Goal: Task Accomplishment & Management: Use online tool/utility

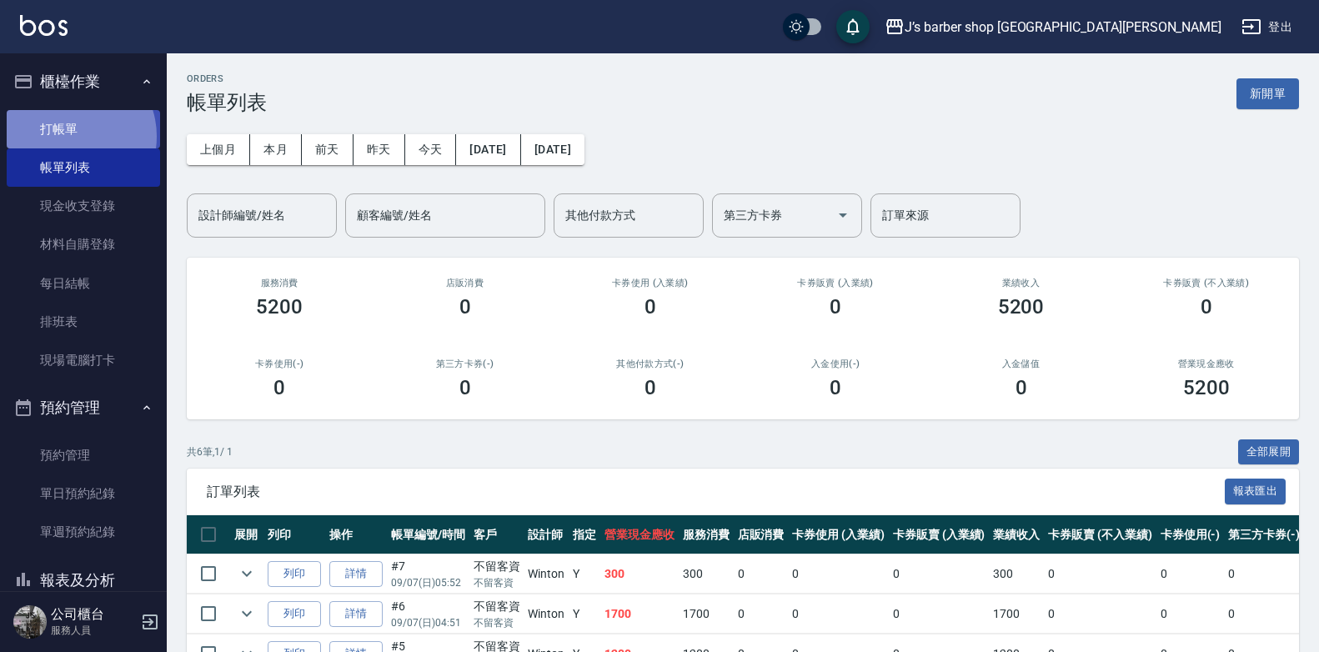
click at [70, 136] on link "打帳單" at bounding box center [83, 129] width 153 height 38
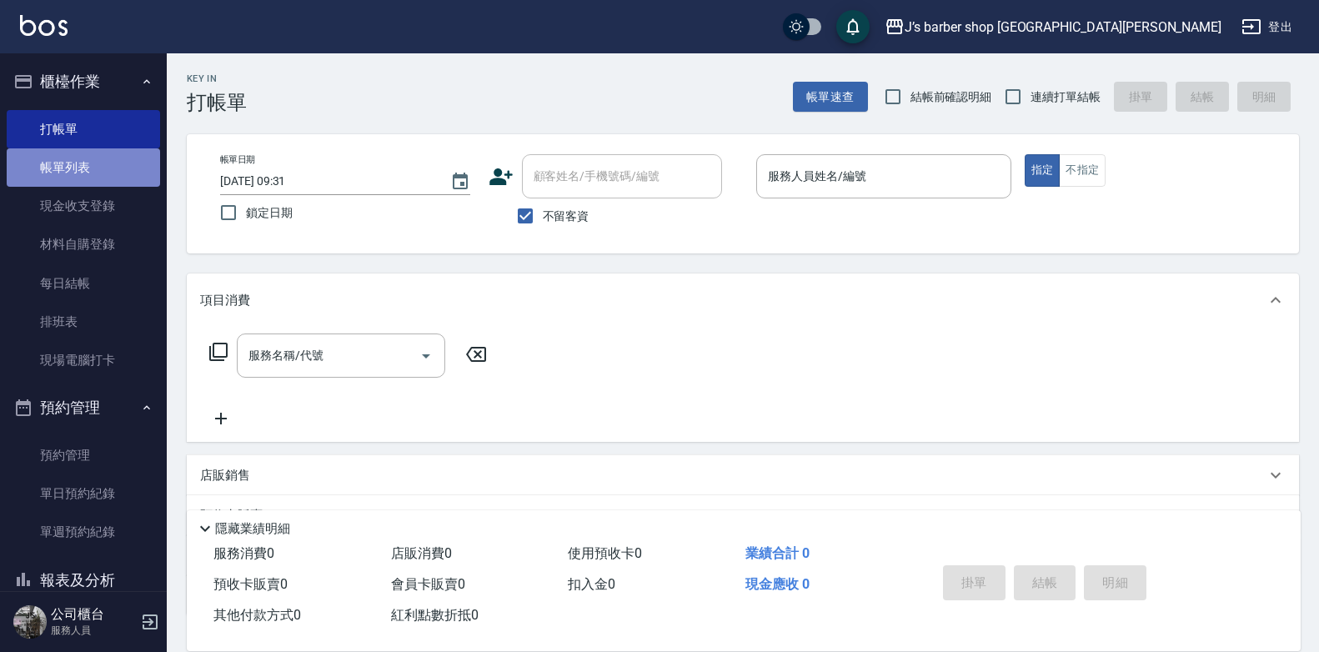
click at [118, 157] on link "帳單列表" at bounding box center [83, 167] width 153 height 38
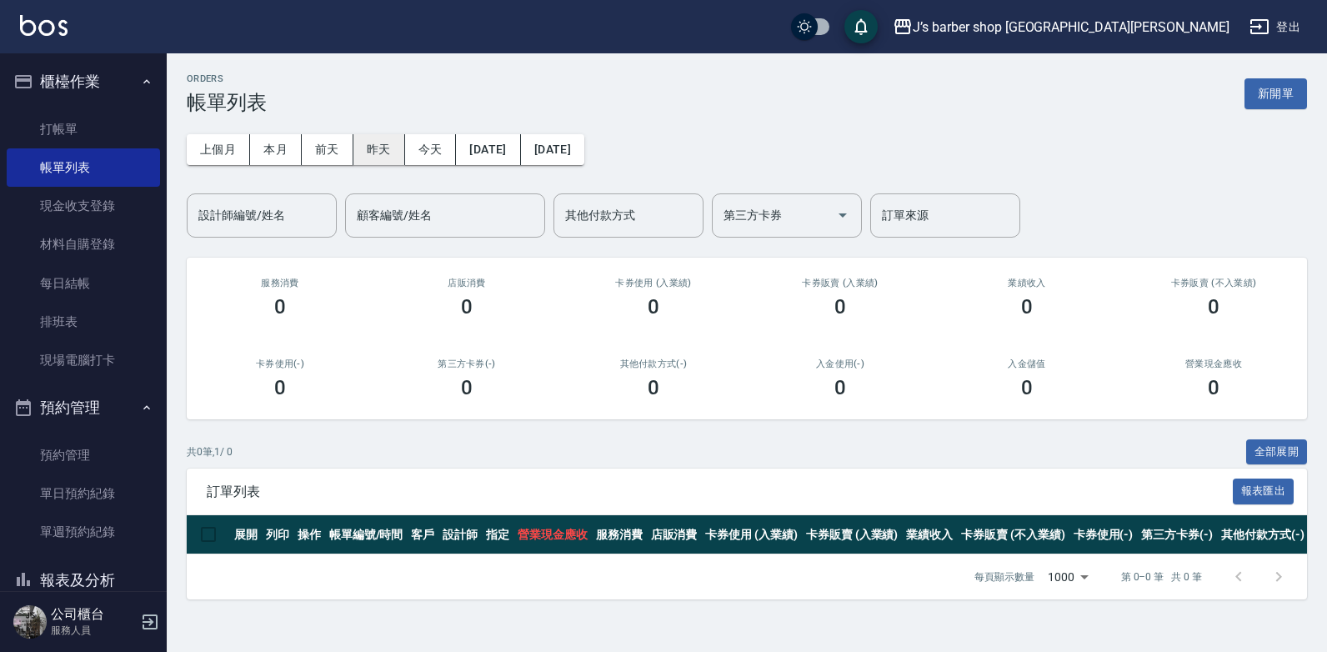
click at [384, 152] on button "昨天" at bounding box center [380, 149] width 52 height 31
click at [520, 149] on button "[DATE]" at bounding box center [488, 149] width 64 height 31
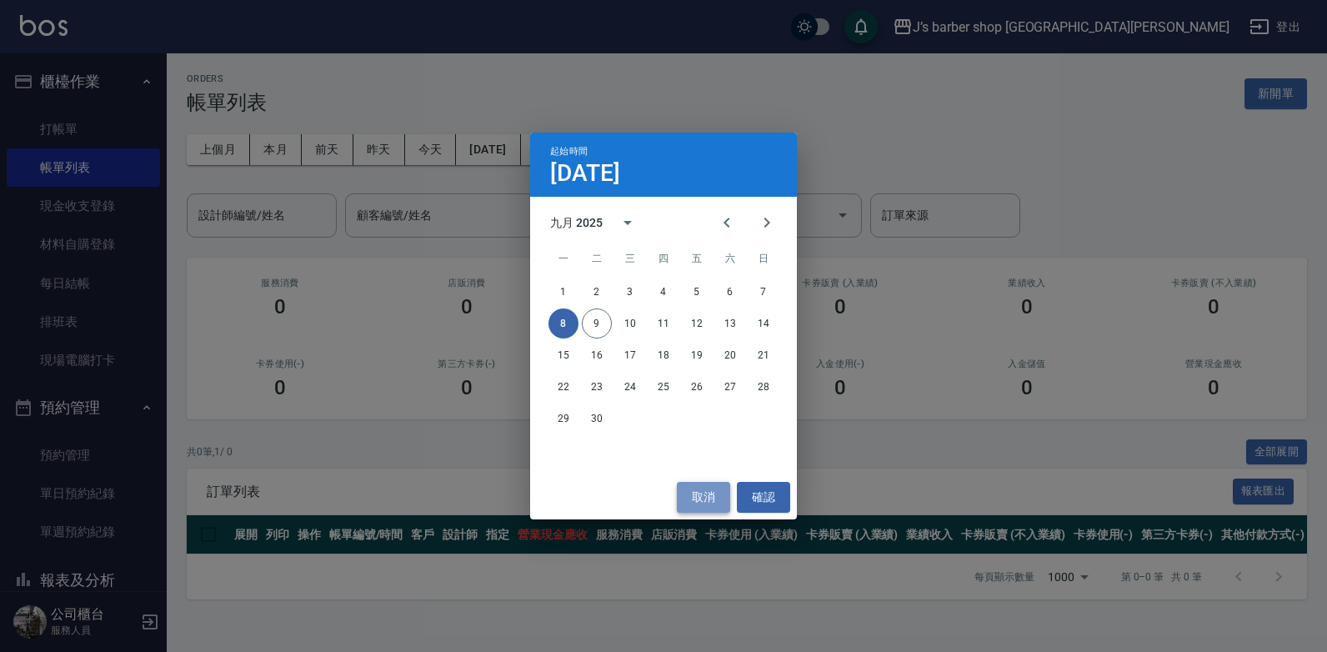
click at [706, 489] on button "取消" at bounding box center [703, 497] width 53 height 31
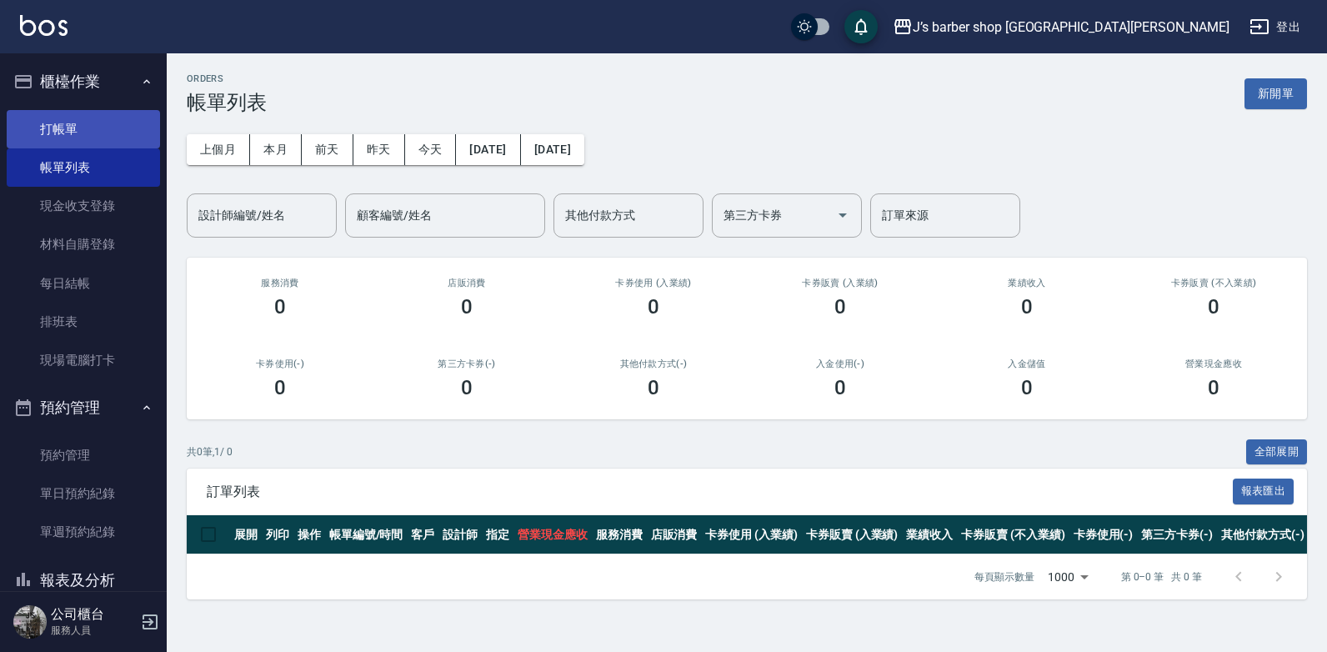
click at [68, 139] on link "打帳單" at bounding box center [83, 129] width 153 height 38
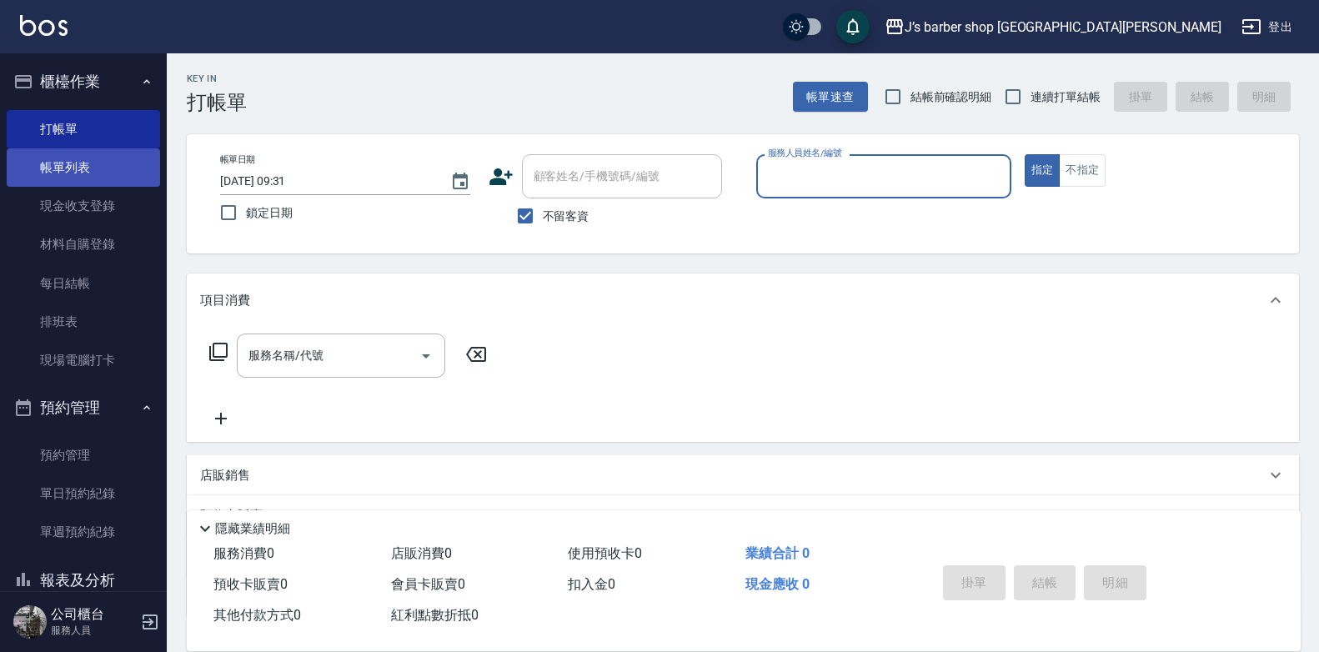
click at [128, 159] on link "帳單列表" at bounding box center [83, 167] width 153 height 38
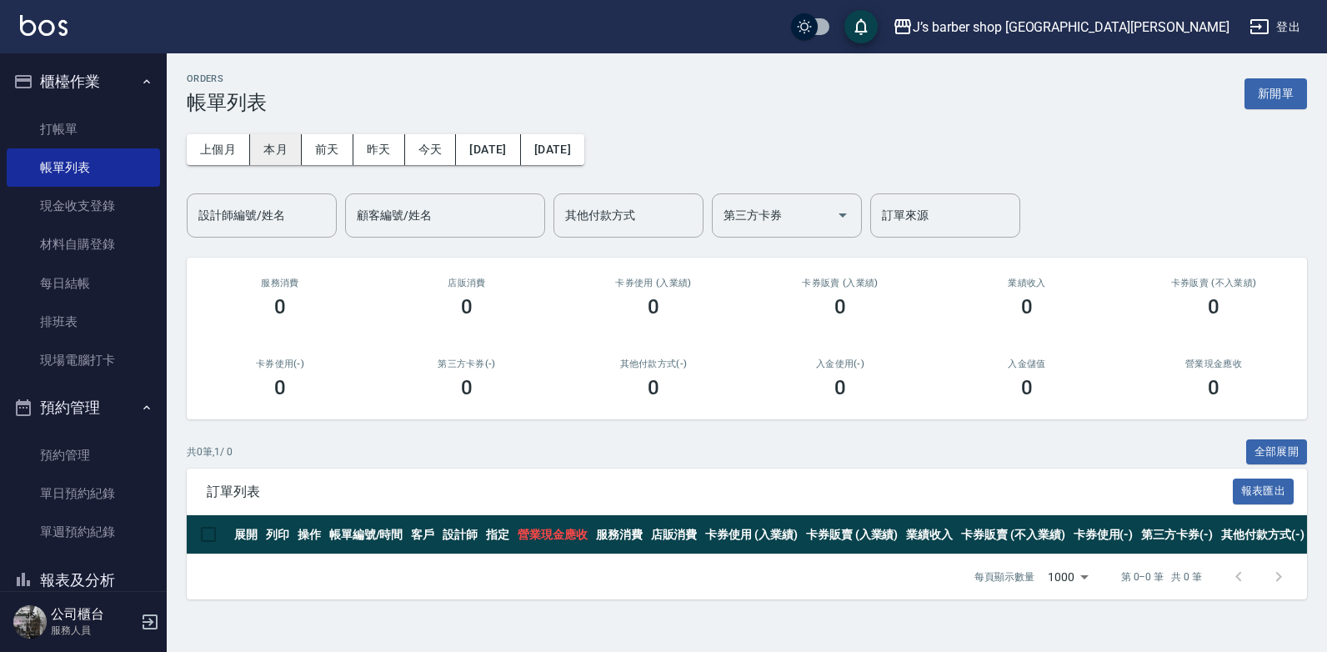
click at [283, 138] on button "本月" at bounding box center [276, 149] width 52 height 31
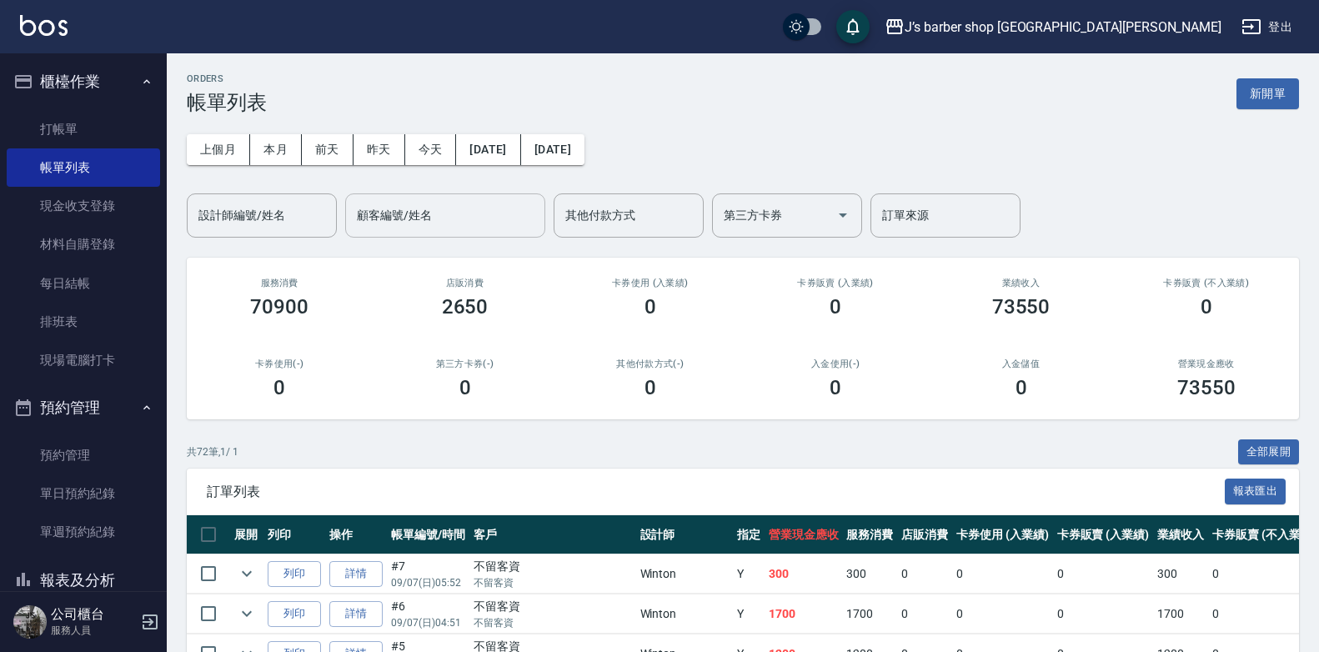
click at [370, 214] on input "顧客編號/姓名" at bounding box center [445, 215] width 185 height 29
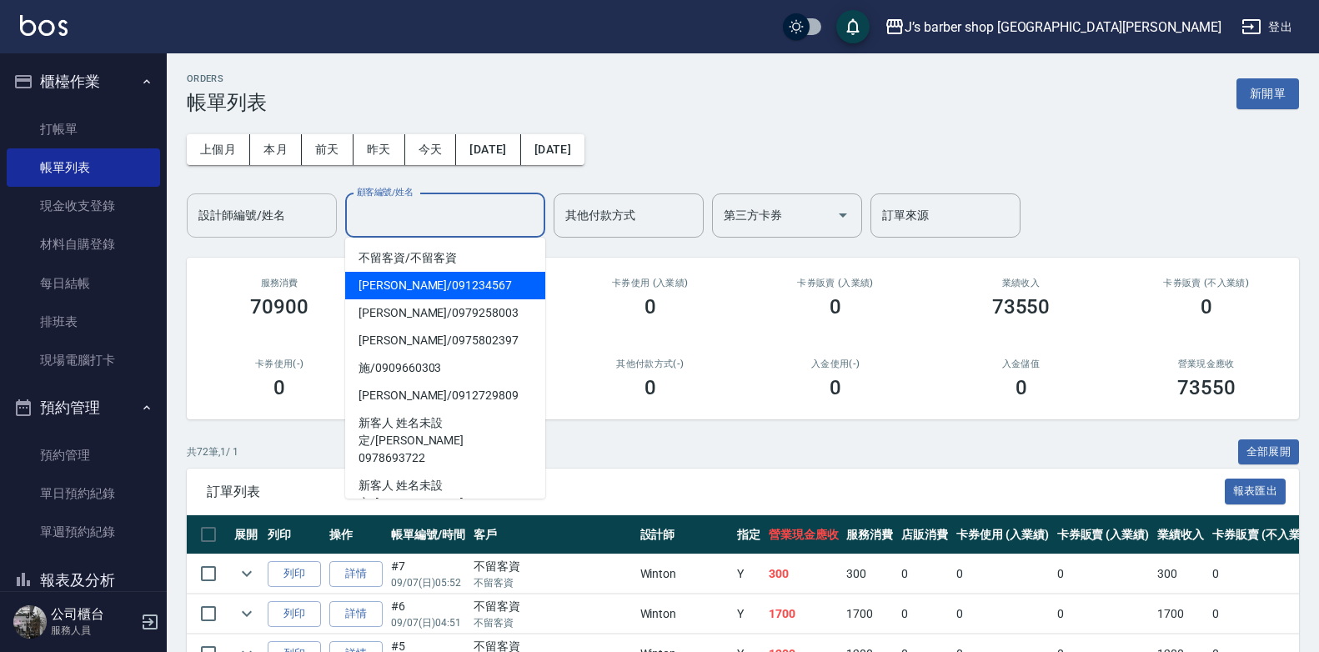
click at [276, 233] on div "設計師編號/姓名" at bounding box center [262, 215] width 150 height 44
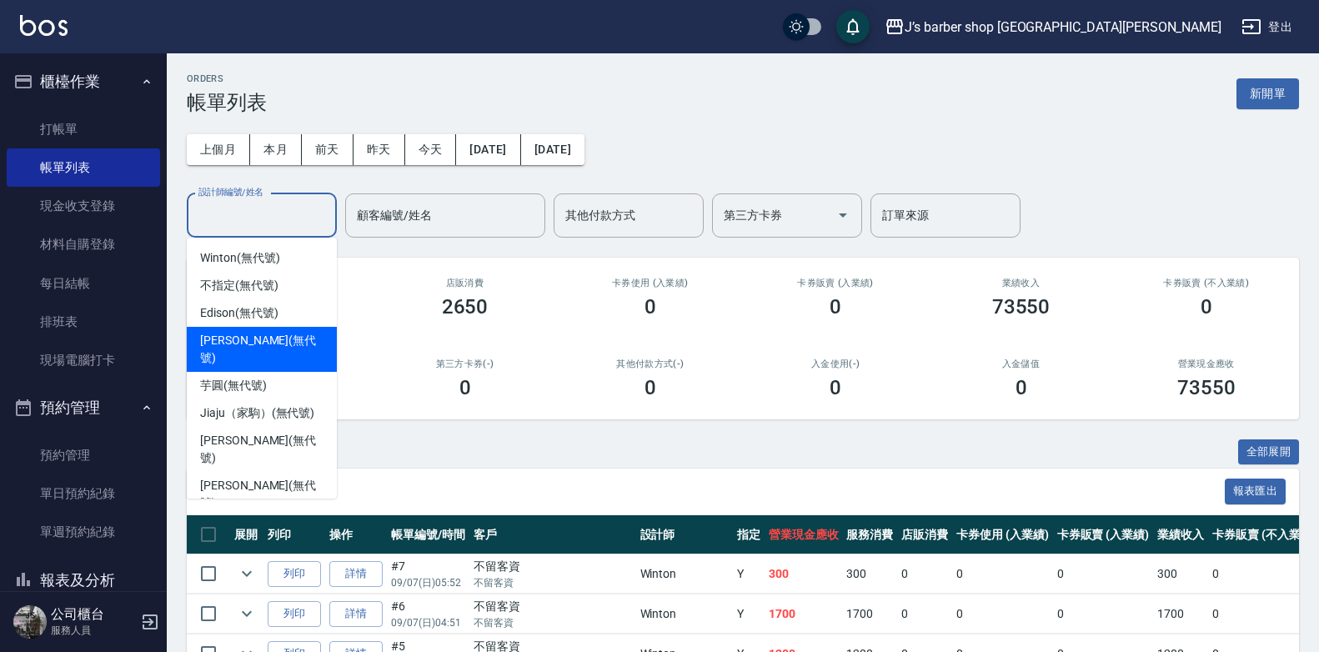
click at [264, 337] on span "[PERSON_NAME] (無代號)" at bounding box center [261, 349] width 123 height 35
type input "[PERSON_NAME](無代號)"
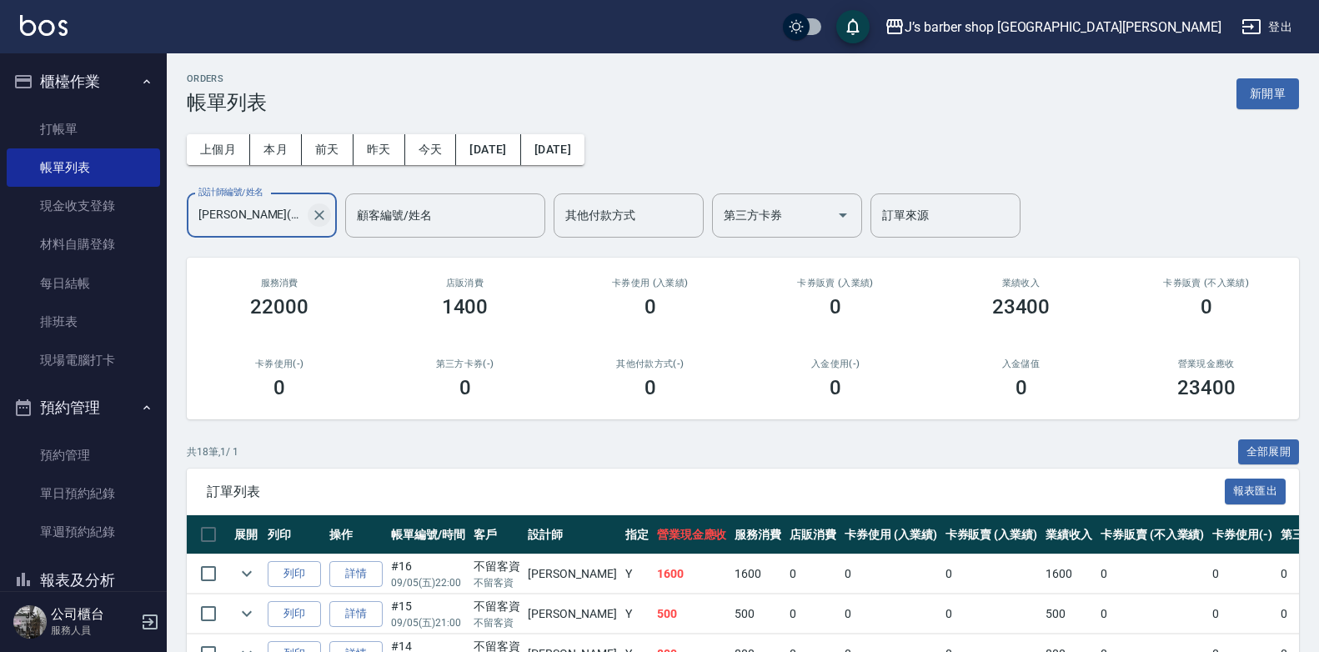
click at [318, 208] on icon "Clear" at bounding box center [319, 215] width 17 height 17
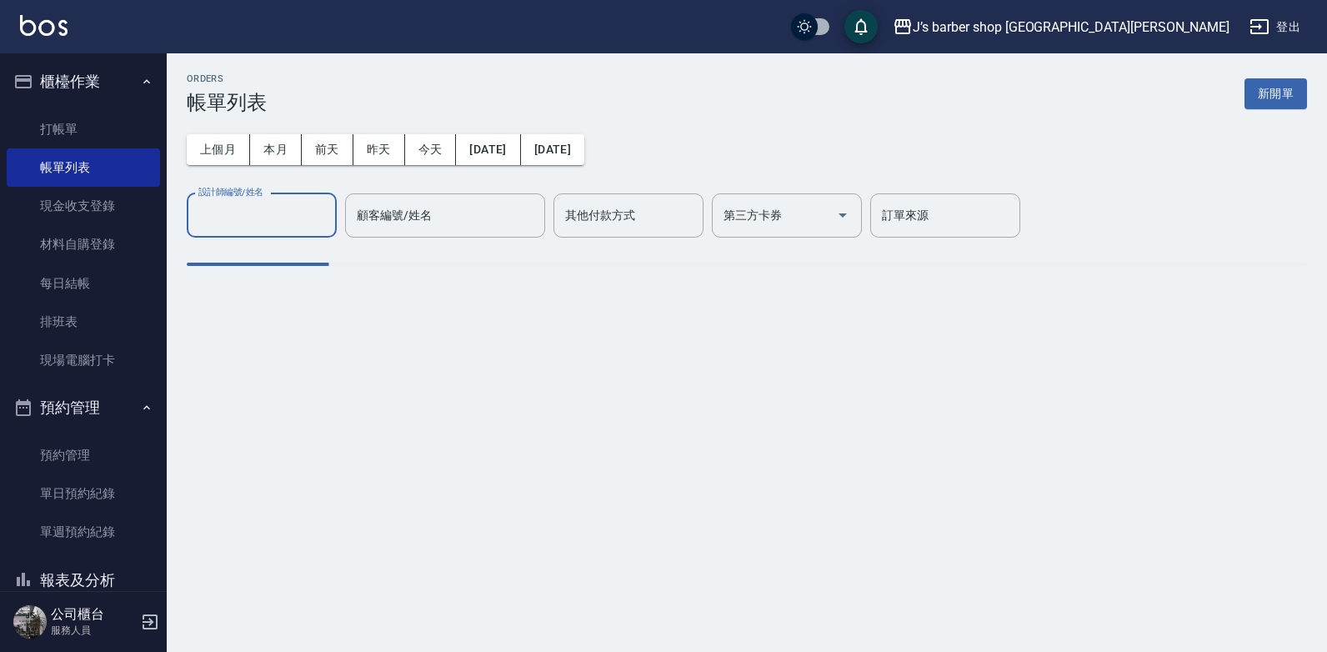
click at [256, 218] on input "設計師編號/姓名" at bounding box center [261, 215] width 135 height 29
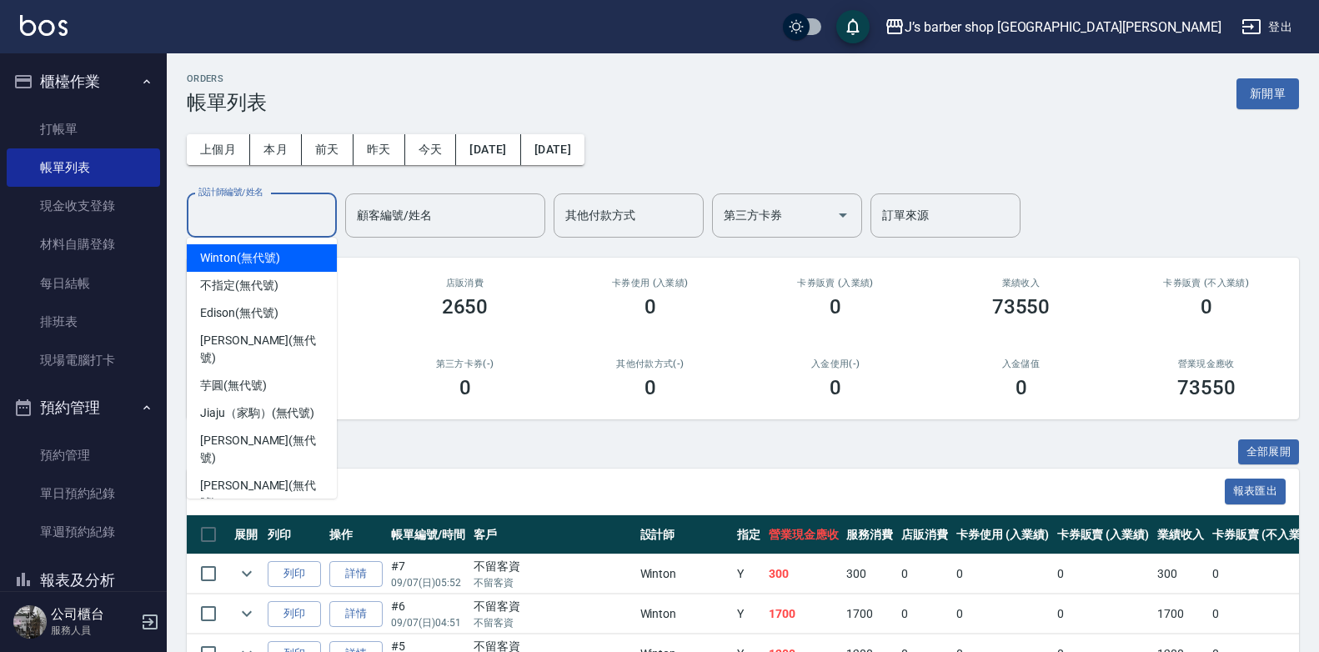
click at [258, 252] on span "Winton (無代號)" at bounding box center [239, 258] width 79 height 18
type input "Winton(無代號)"
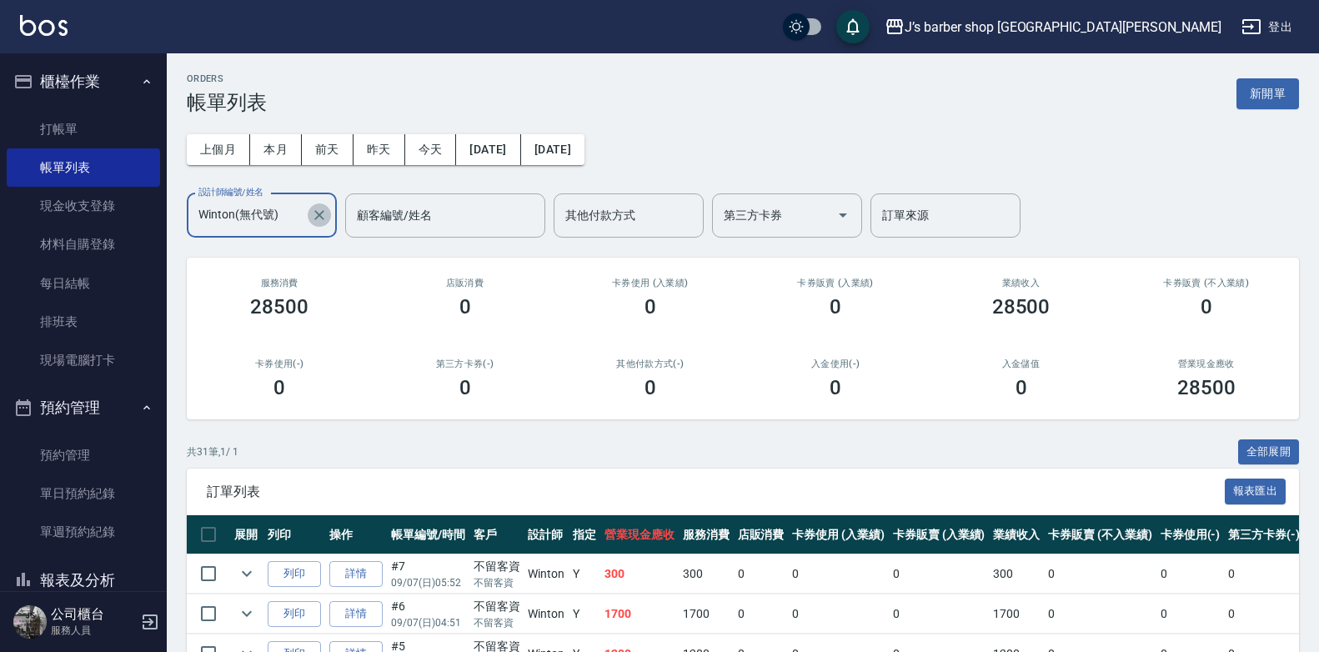
click at [317, 217] on icon "Clear" at bounding box center [319, 215] width 10 height 10
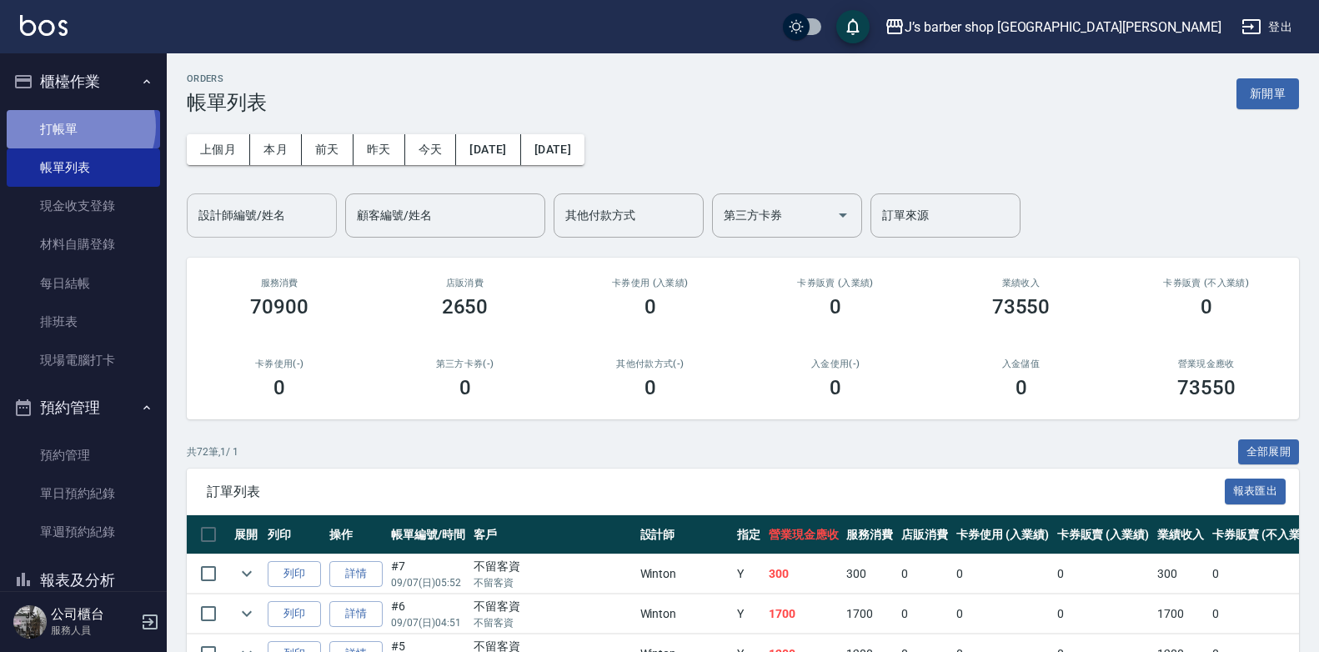
click at [76, 126] on link "打帳單" at bounding box center [83, 129] width 153 height 38
